Goal: Connect with others: Participate in discussion

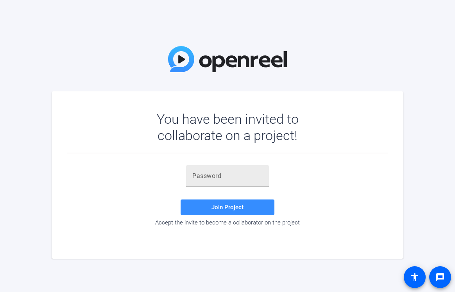
click at [223, 179] on input "text" at bounding box center [227, 176] width 70 height 9
paste input "D'Aksx"
type input "D'Aksx"
click at [245, 206] on span at bounding box center [228, 207] width 94 height 19
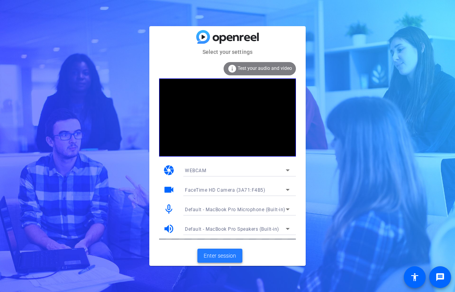
click at [226, 260] on span "Enter session" at bounding box center [220, 256] width 32 height 8
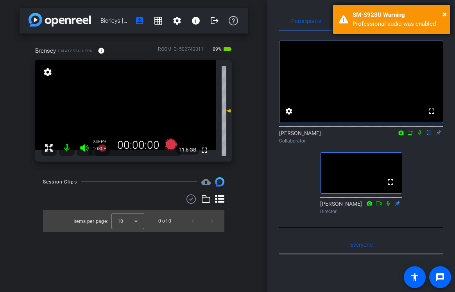
click at [377, 16] on div "SM-S928U Warning" at bounding box center [399, 15] width 92 height 9
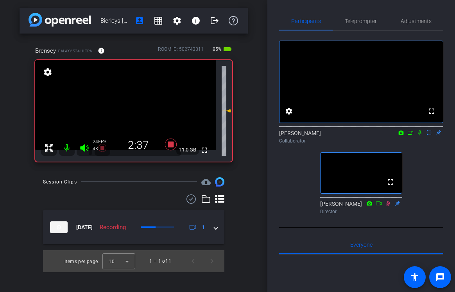
click at [400, 136] on icon at bounding box center [401, 132] width 6 height 5
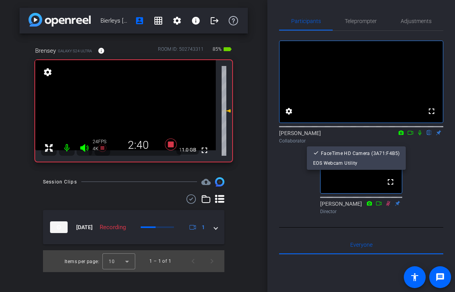
click at [412, 145] on div at bounding box center [227, 146] width 455 height 292
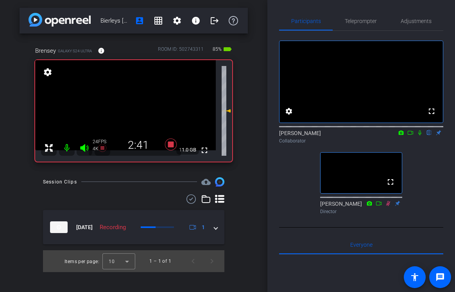
click at [411, 136] on icon at bounding box center [410, 132] width 6 height 5
